Goal: Information Seeking & Learning: Stay updated

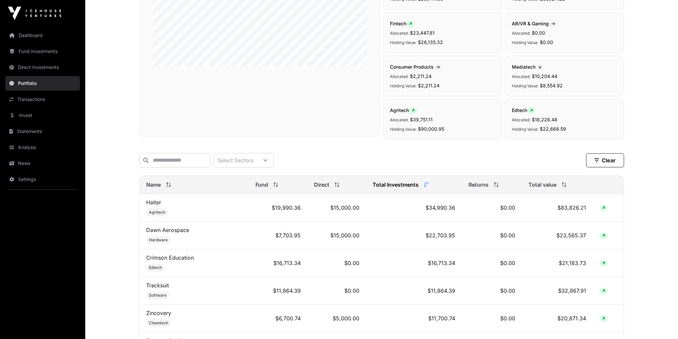
scroll to position [160, 0]
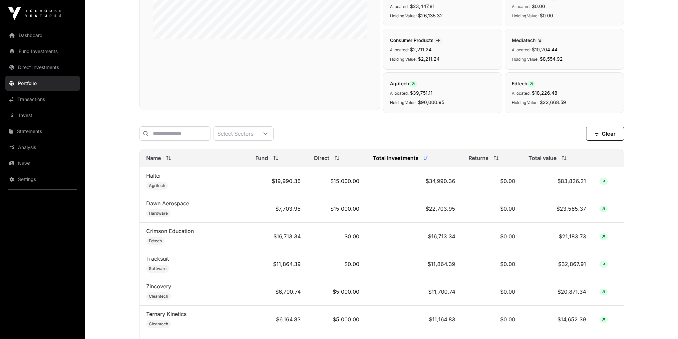
click at [556, 159] on span "Total value" at bounding box center [542, 158] width 28 height 8
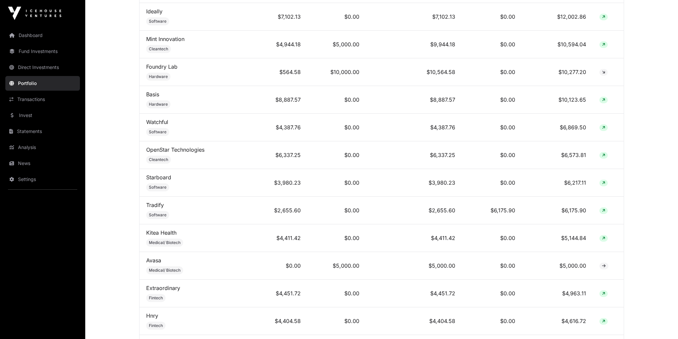
scroll to position [506, 0]
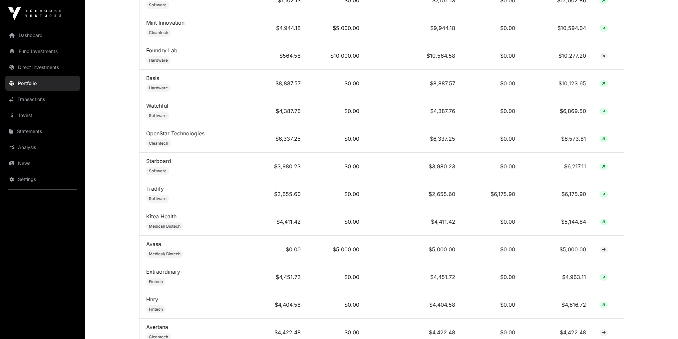
click at [20, 158] on link "News" at bounding box center [42, 163] width 75 height 15
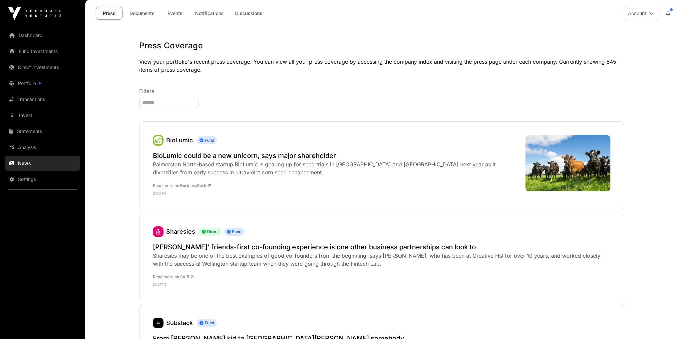
click at [151, 17] on link "Documents" at bounding box center [142, 13] width 34 height 13
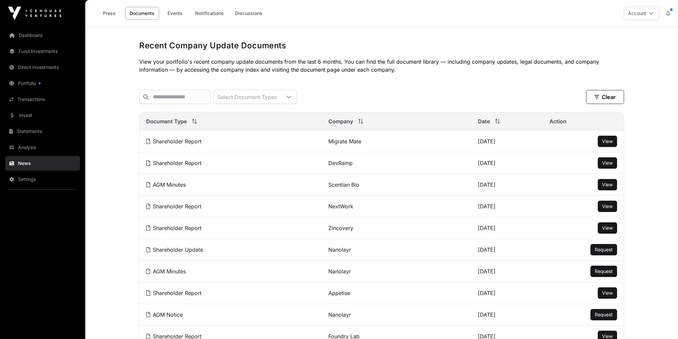
click at [183, 12] on link "Events" at bounding box center [174, 13] width 27 height 13
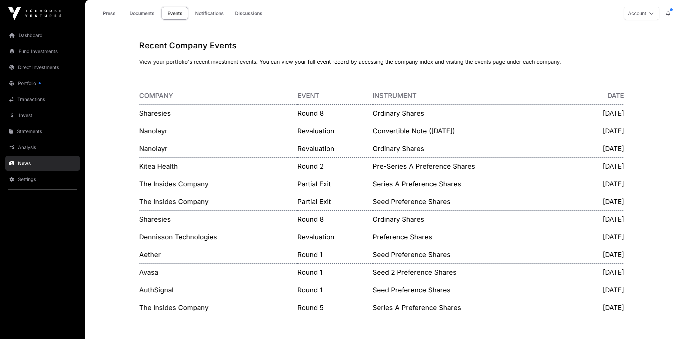
click at [220, 12] on link "Notifications" at bounding box center [209, 13] width 37 height 13
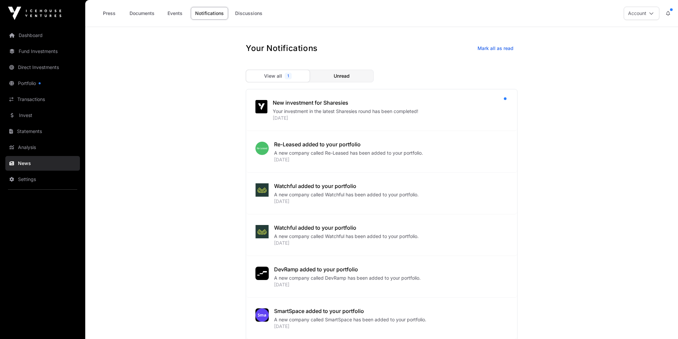
click at [312, 101] on div "New investment for Sharesies" at bounding box center [389, 103] width 232 height 8
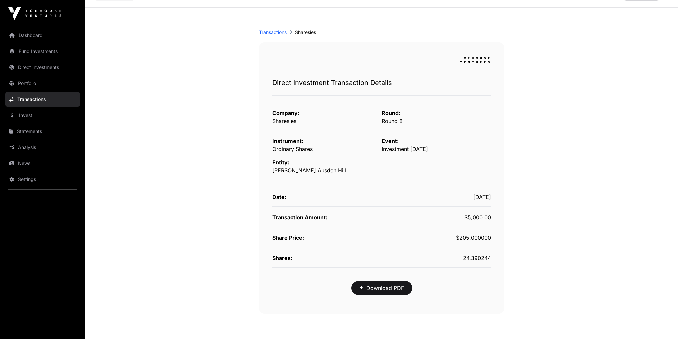
scroll to position [48, 0]
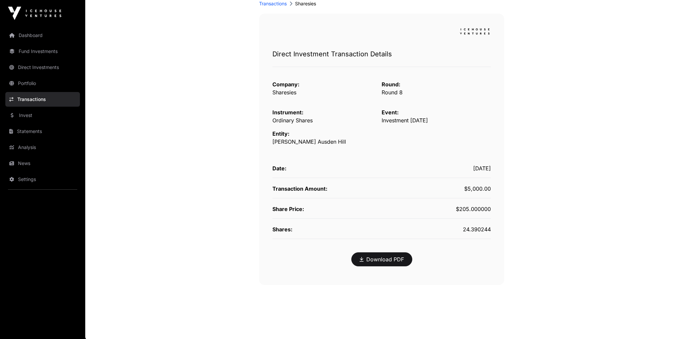
click at [26, 150] on link "Analysis" at bounding box center [42, 147] width 75 height 15
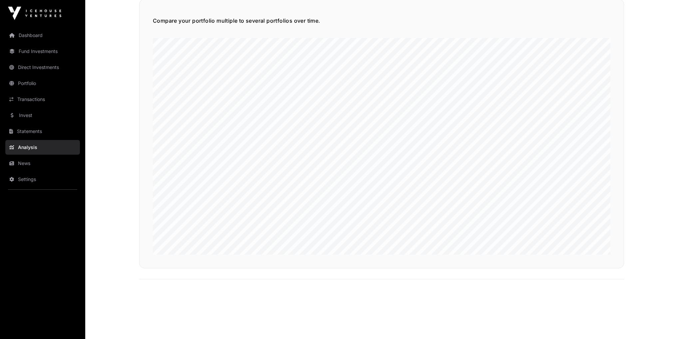
scroll to position [1641, 0]
click at [21, 168] on link "News" at bounding box center [42, 163] width 75 height 15
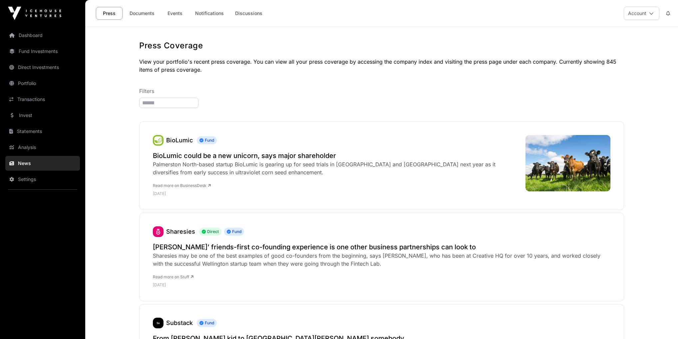
click at [246, 11] on link "Discussions" at bounding box center [249, 13] width 36 height 13
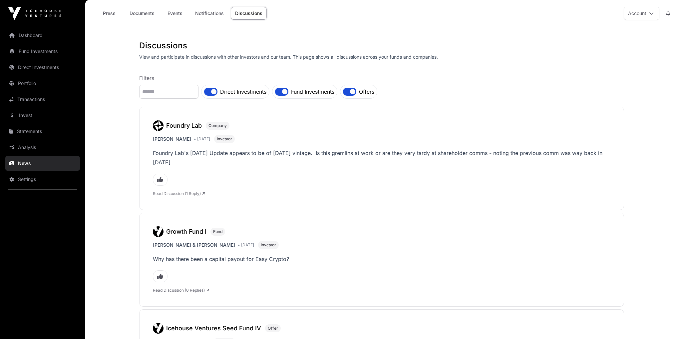
click at [101, 11] on link "Press" at bounding box center [109, 13] width 27 height 13
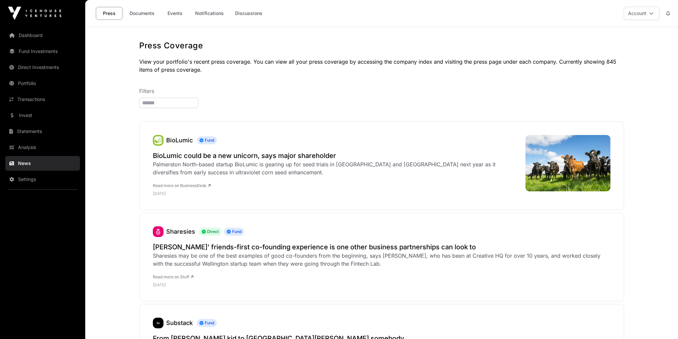
click at [52, 36] on link "Dashboard" at bounding box center [42, 35] width 75 height 15
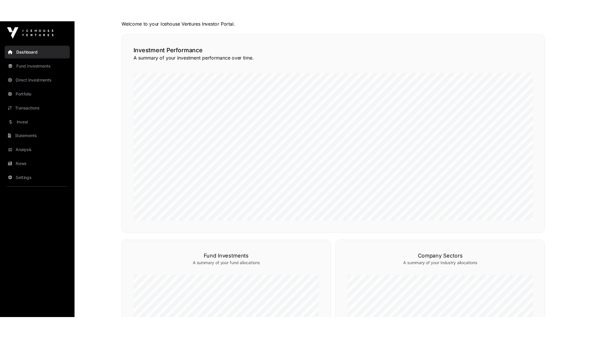
scroll to position [137, 0]
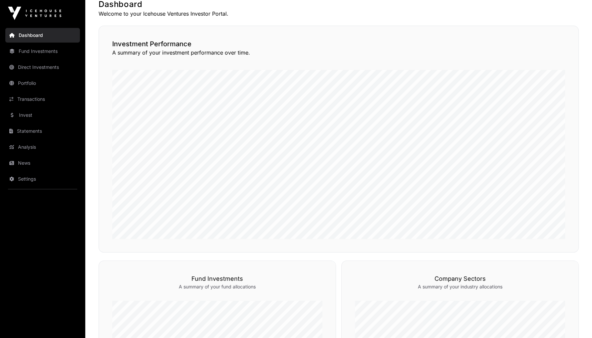
click at [39, 167] on link "News" at bounding box center [42, 163] width 75 height 15
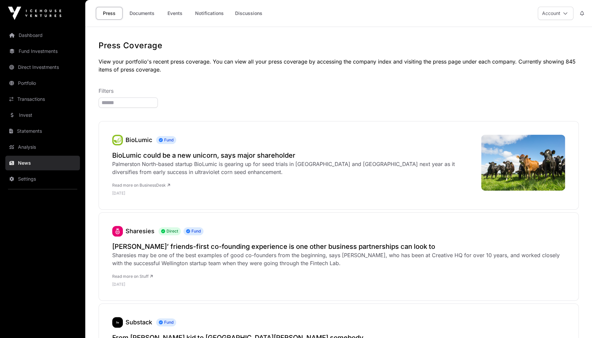
click at [199, 15] on link "Notifications" at bounding box center [209, 13] width 37 height 13
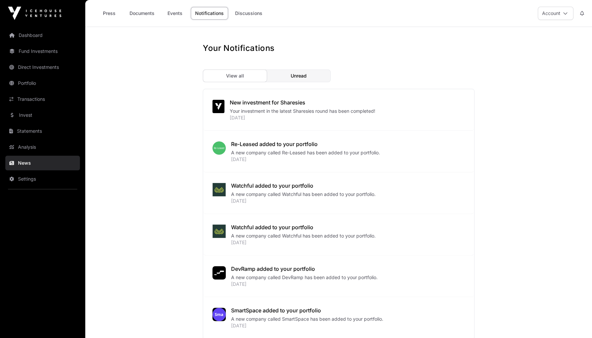
click at [243, 13] on link "Discussions" at bounding box center [249, 13] width 36 height 13
